Goal: Check status: Check status

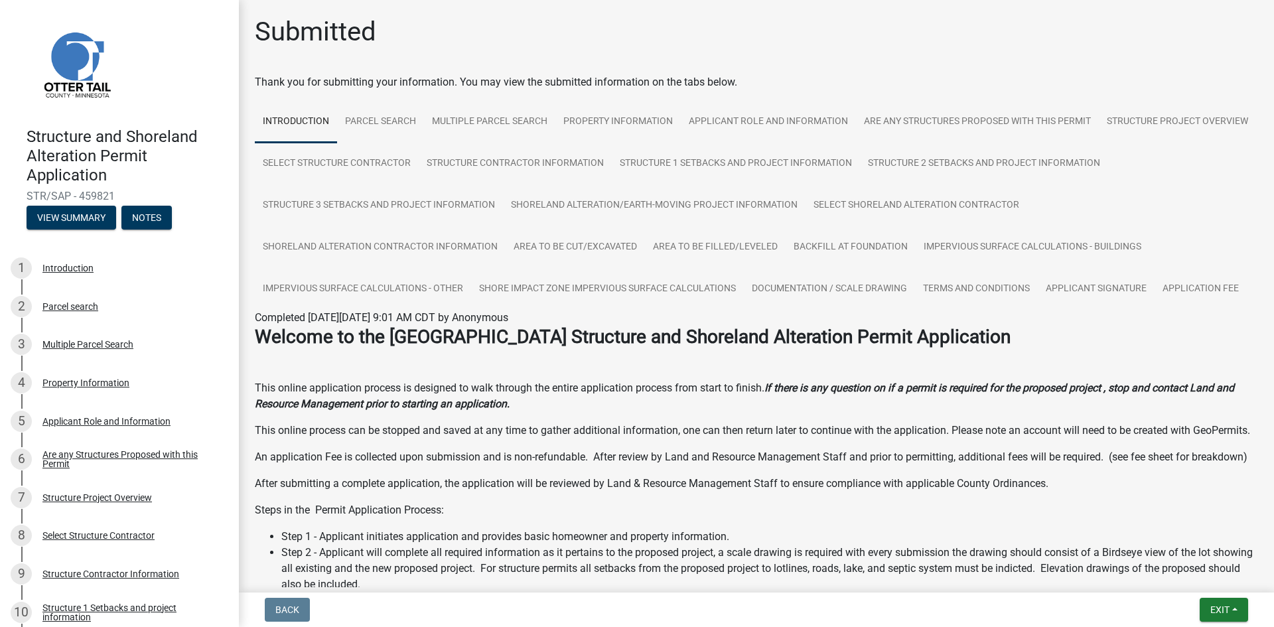
scroll to position [199, 0]
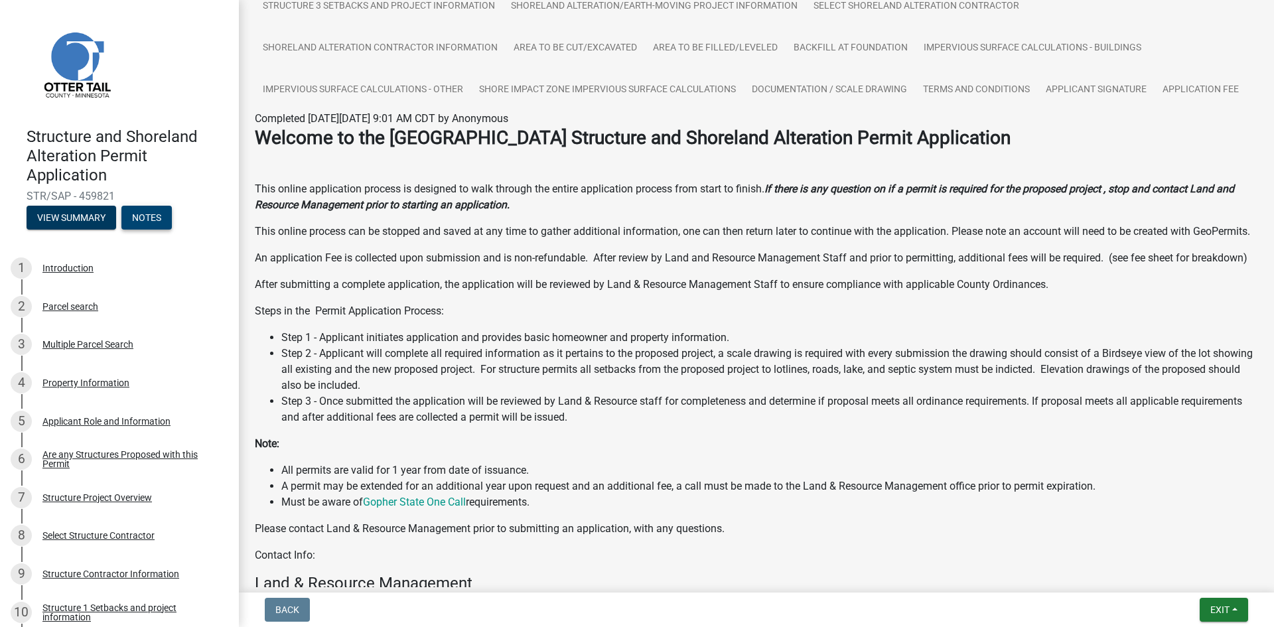
click at [149, 219] on button "Notes" at bounding box center [146, 218] width 50 height 24
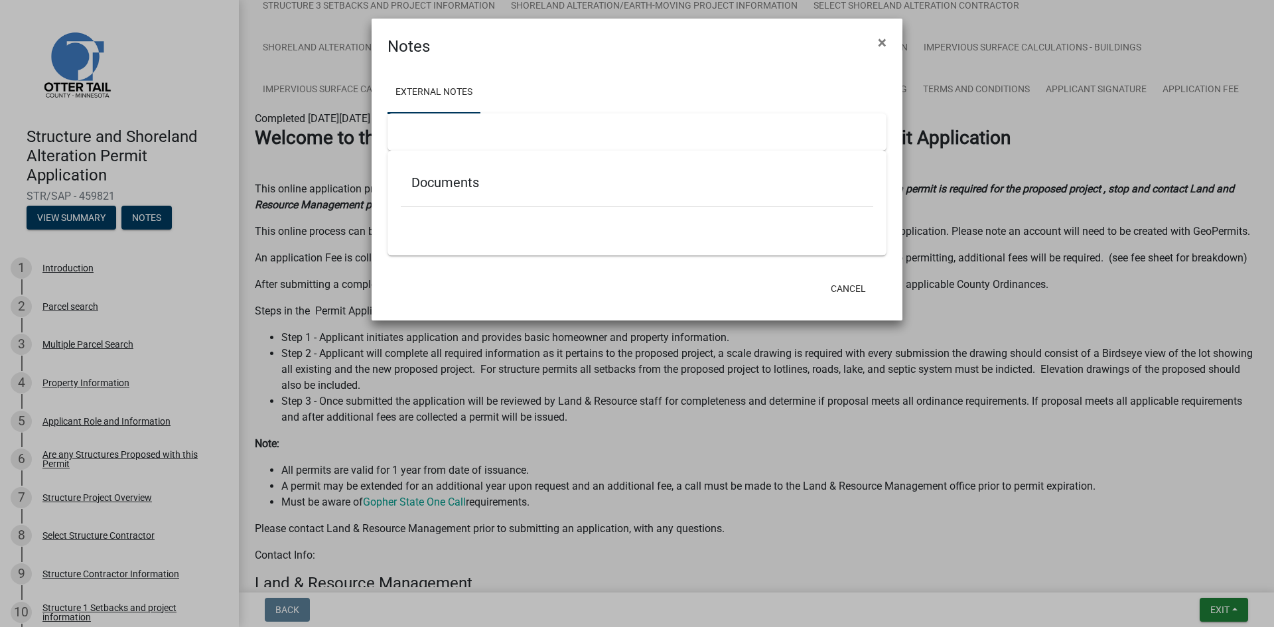
click at [436, 90] on link "External Notes" at bounding box center [434, 93] width 93 height 42
click at [419, 179] on h5 "Documents" at bounding box center [636, 183] width 451 height 16
click at [446, 181] on h5 "Documents" at bounding box center [636, 183] width 451 height 16
click at [882, 42] on span "×" at bounding box center [882, 42] width 9 height 19
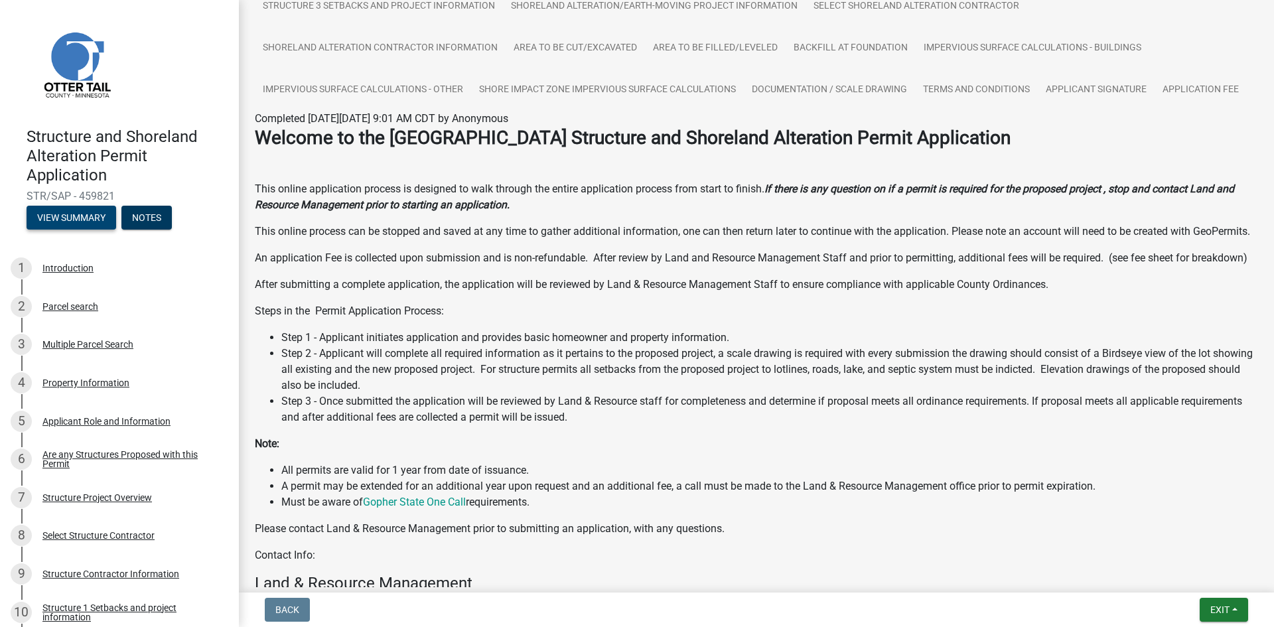
click at [72, 218] on button "View Summary" at bounding box center [72, 218] width 90 height 24
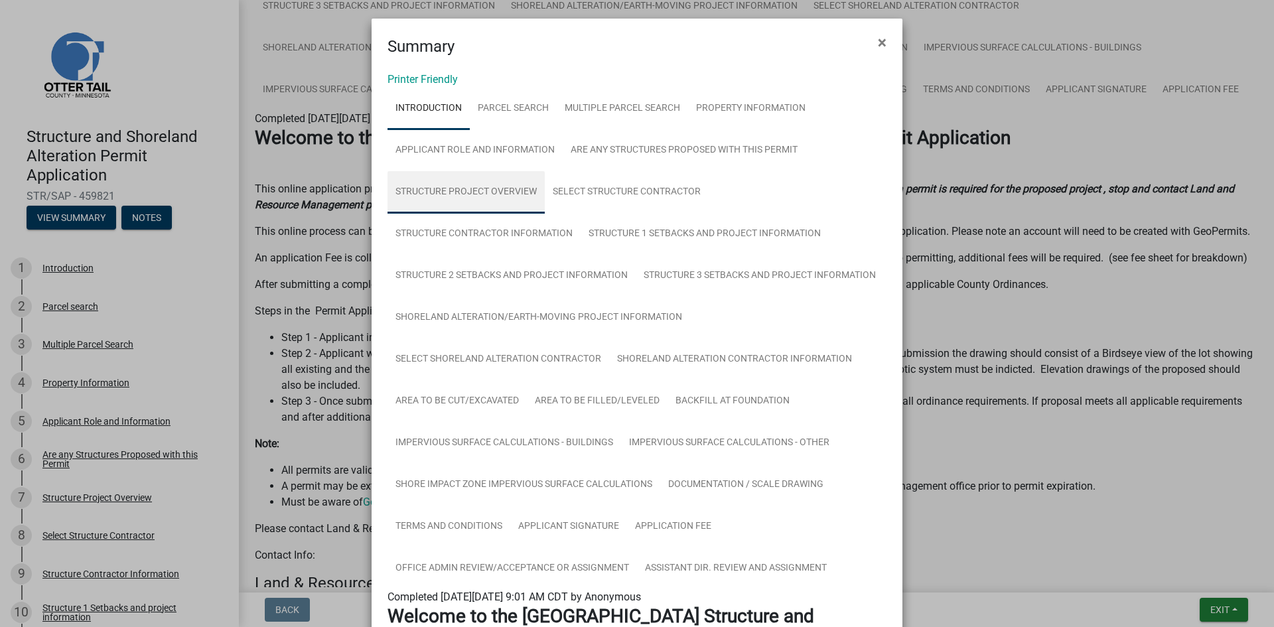
click at [488, 187] on link "Structure Project Overview" at bounding box center [466, 192] width 157 height 42
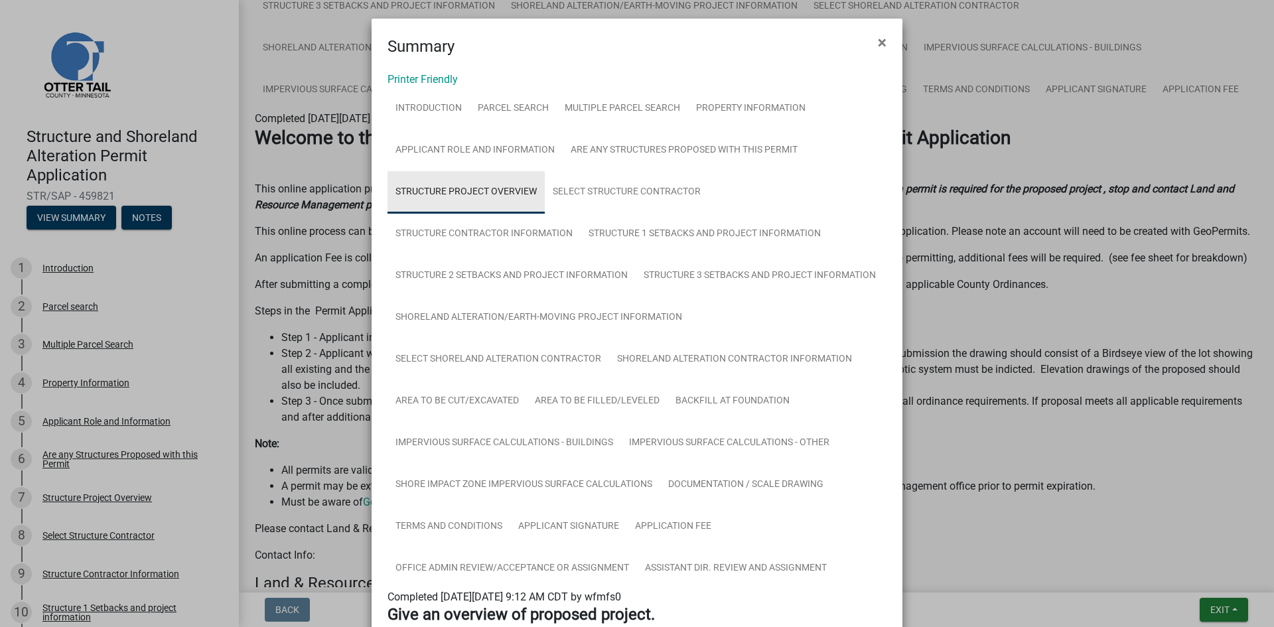
click at [437, 188] on link "Structure Project Overview" at bounding box center [466, 192] width 157 height 42
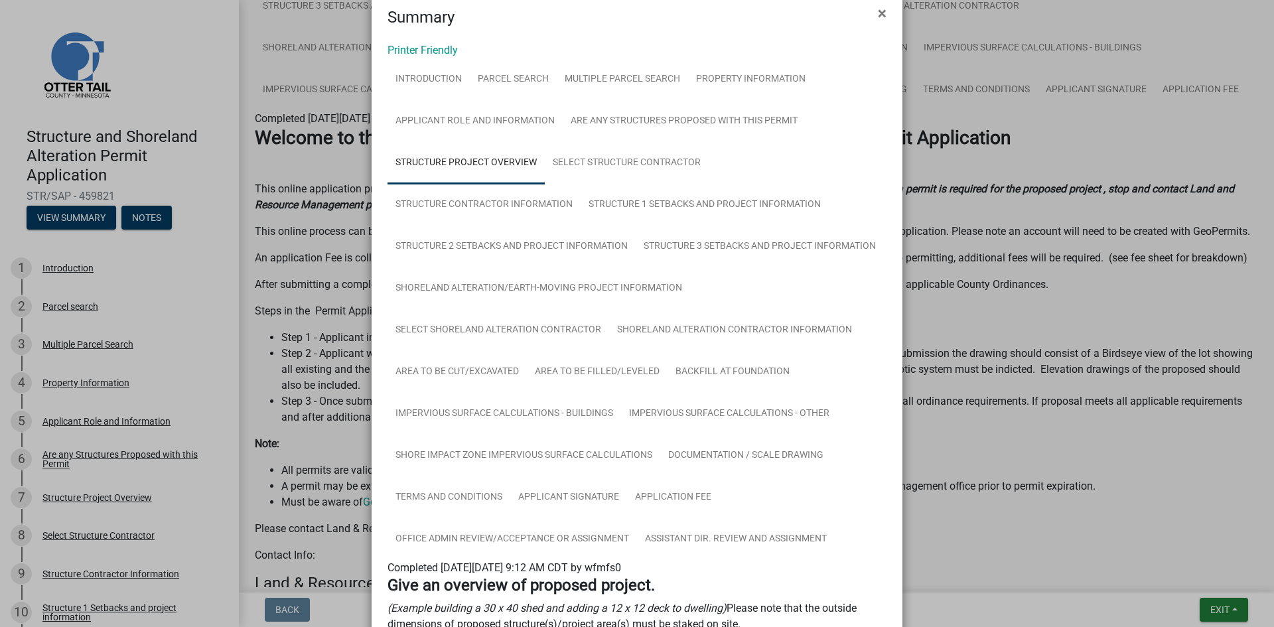
scroll to position [0, 0]
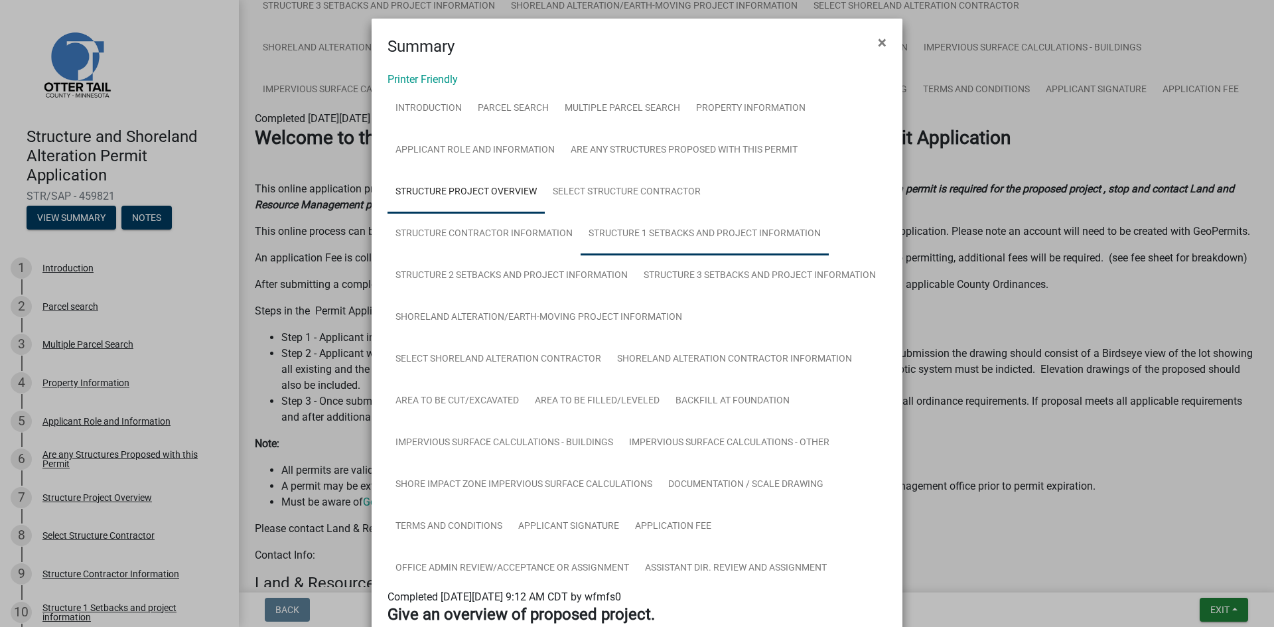
click at [739, 230] on link "Structure 1 Setbacks and project information" at bounding box center [705, 234] width 248 height 42
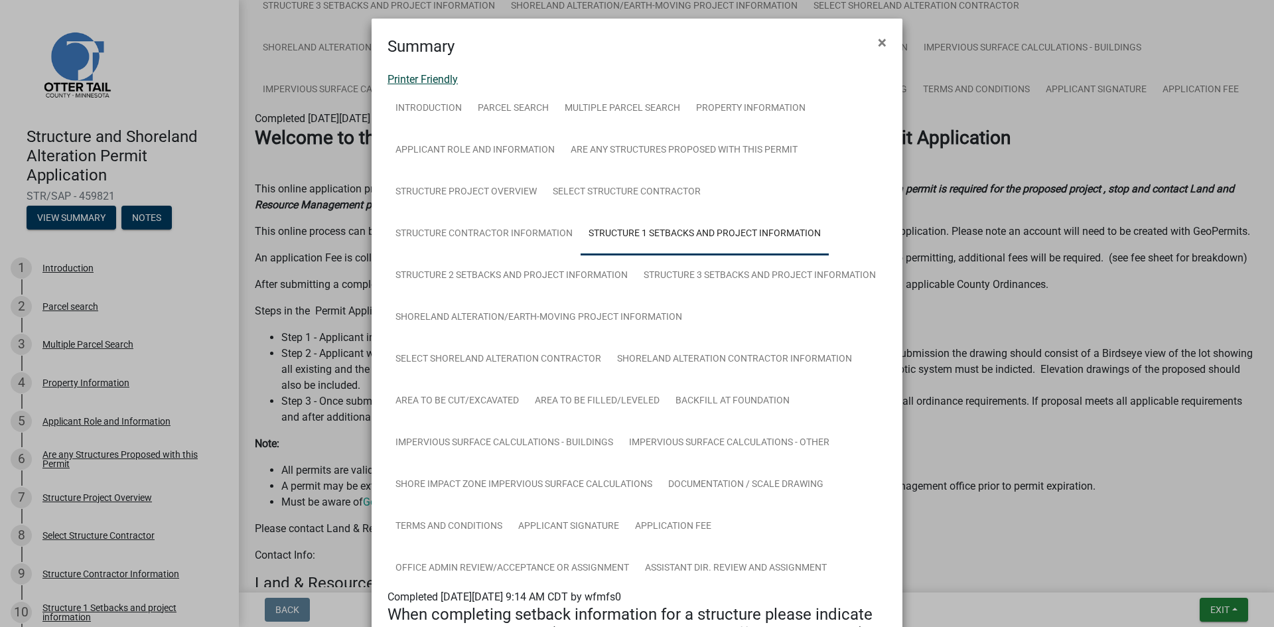
click at [431, 80] on link "Printer Friendly" at bounding box center [423, 79] width 70 height 13
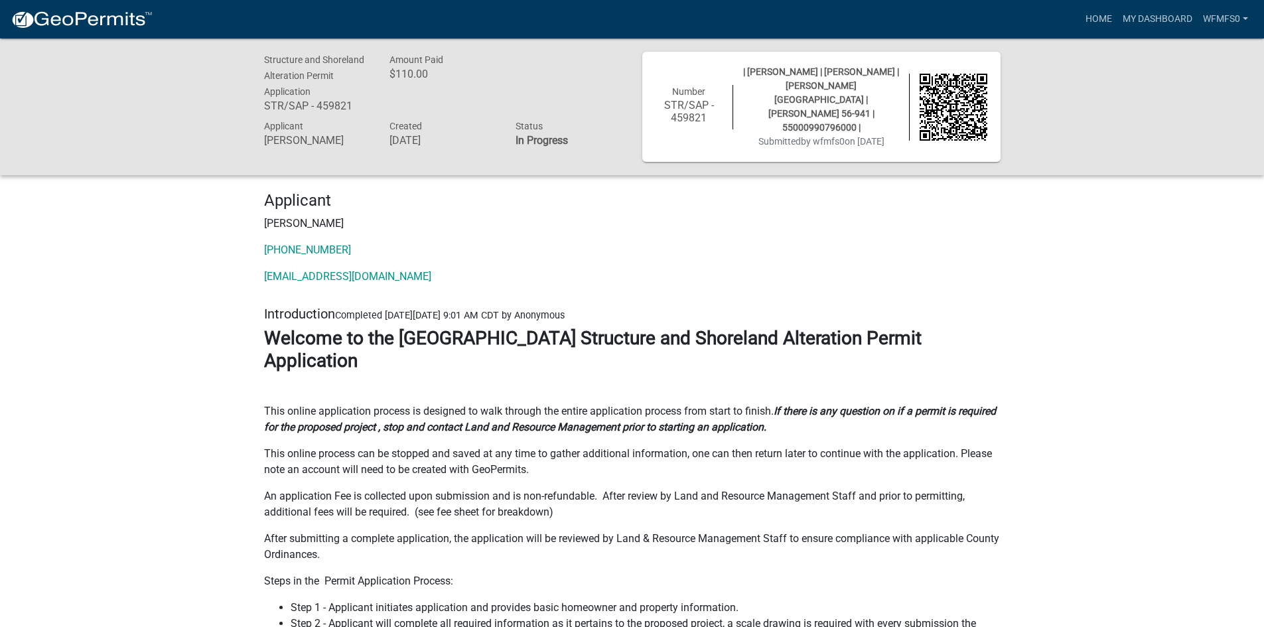
drag, startPoint x: 700, startPoint y: 210, endPoint x: 700, endPoint y: 219, distance: 9.3
